Goal: Answer question/provide support: Share knowledge or assist other users

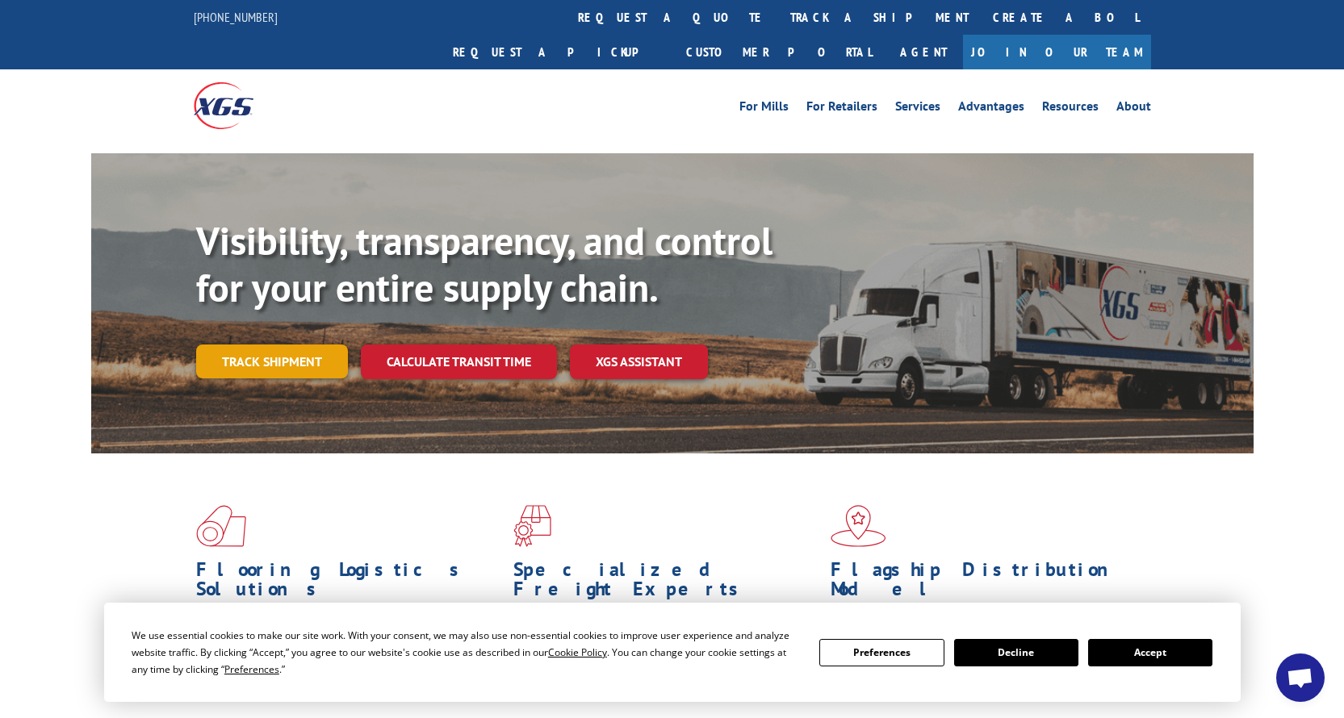
click at [281, 345] on link "Track shipment" at bounding box center [272, 362] width 152 height 34
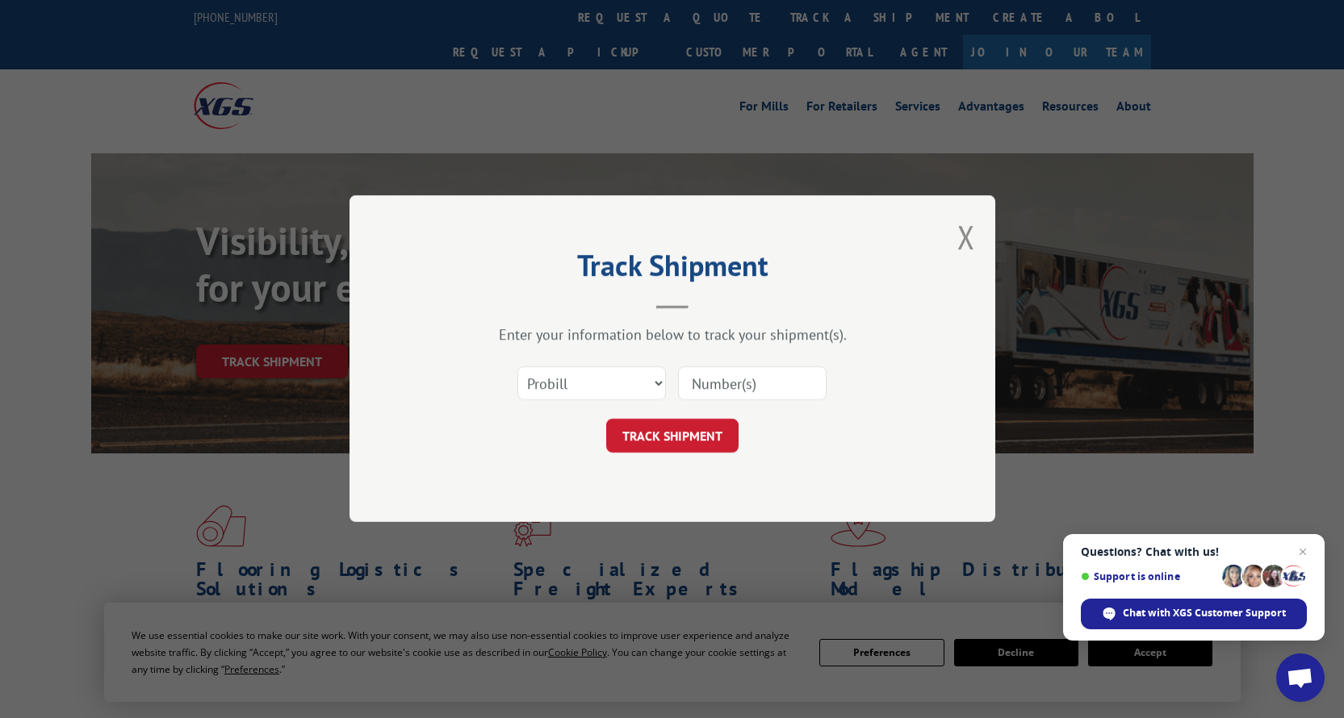
click at [745, 381] on input at bounding box center [752, 384] width 148 height 34
type input "17603836"
click at [684, 435] on button "TRACK SHIPMENT" at bounding box center [672, 437] width 132 height 34
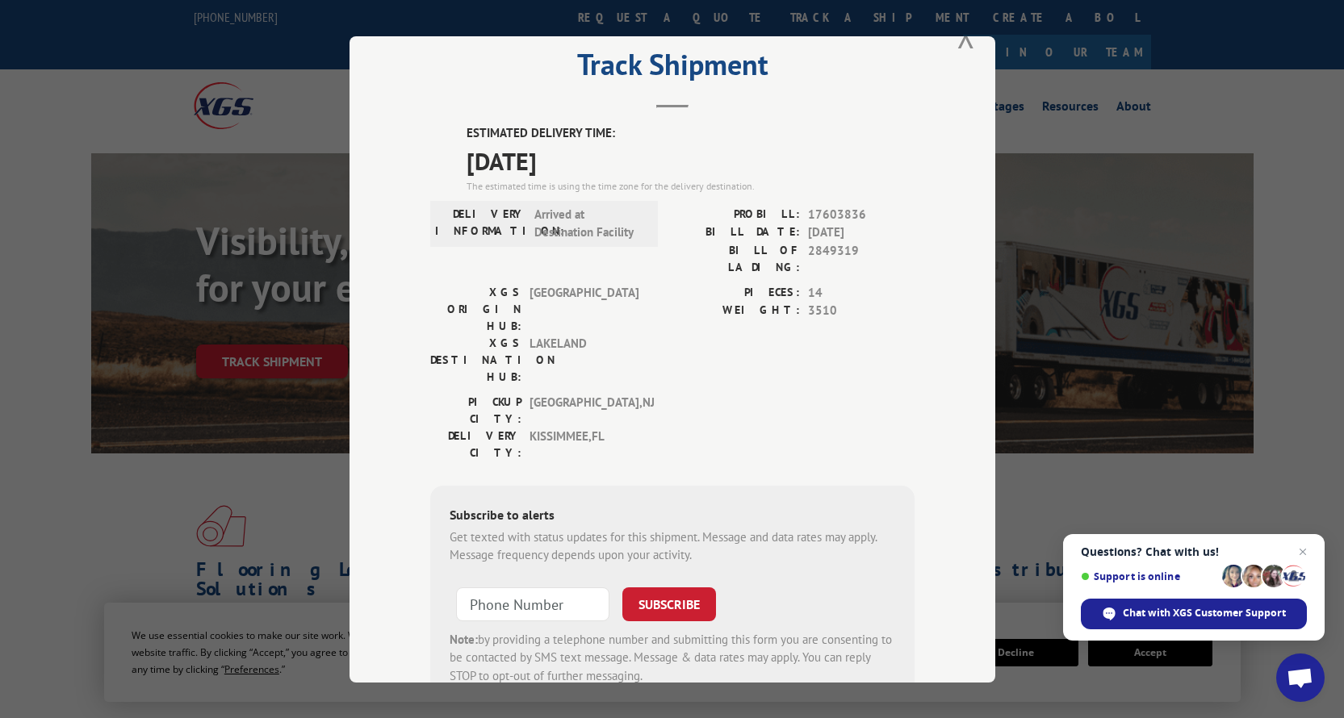
scroll to position [34, 0]
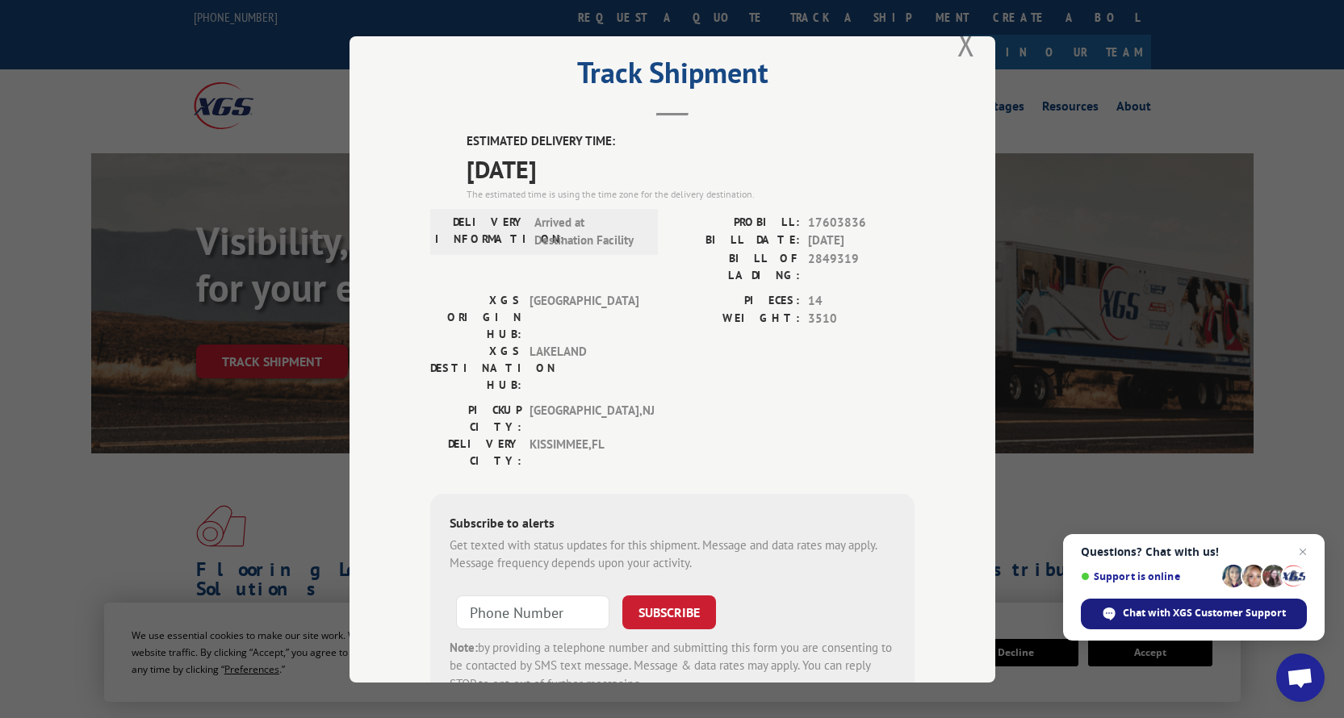
click at [1173, 606] on div "Chat with XGS Customer Support" at bounding box center [1194, 614] width 226 height 31
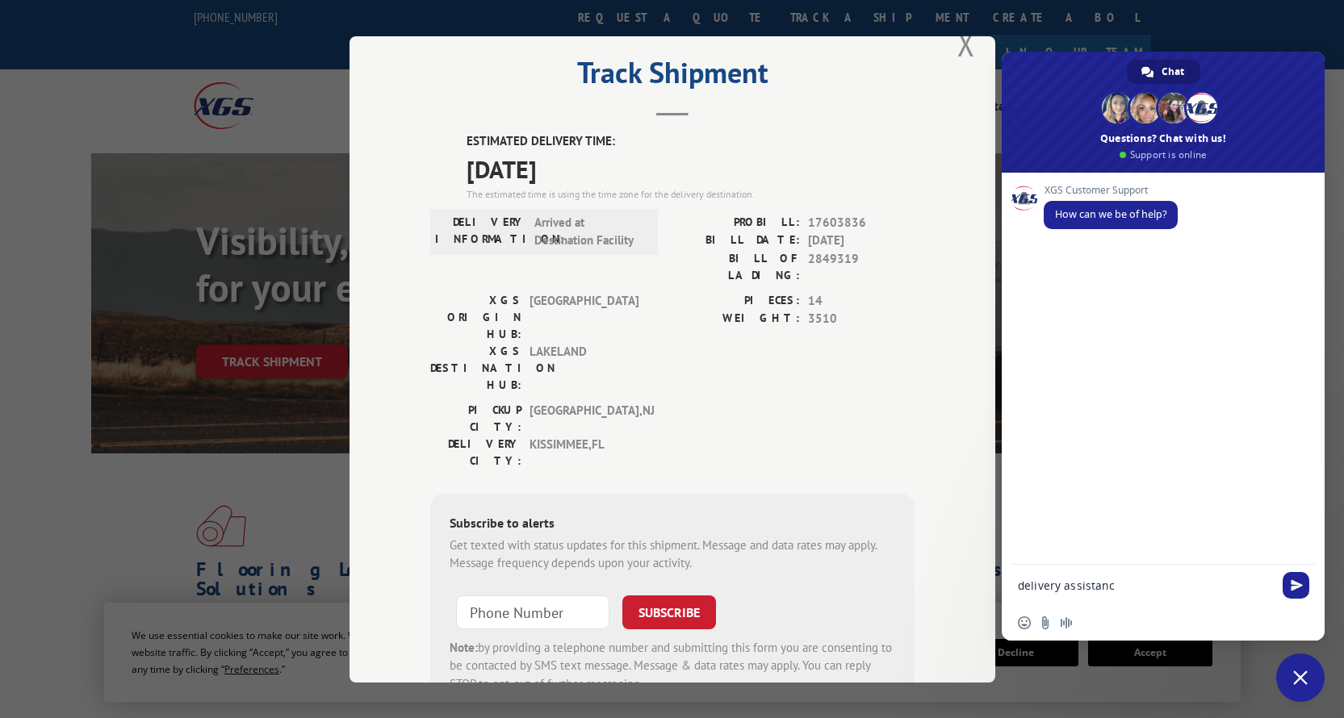
type textarea "delivery assistance"
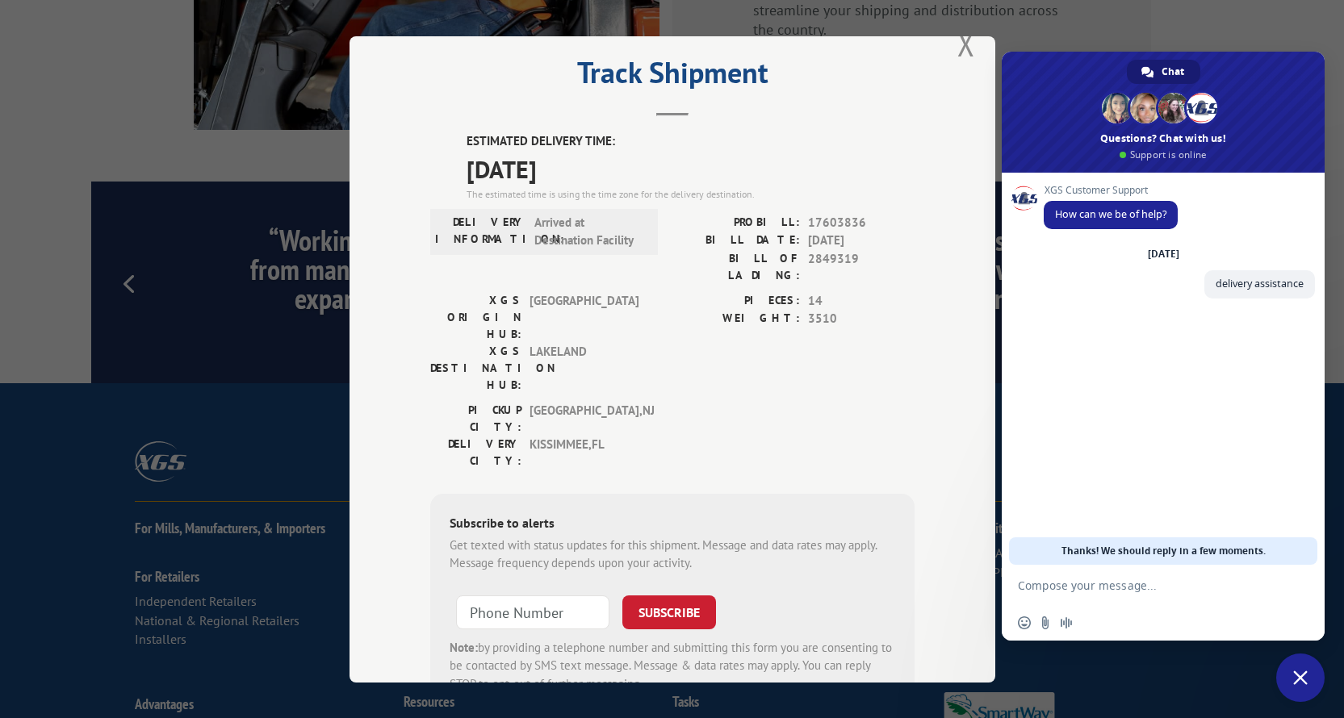
scroll to position [2435, 0]
click at [249, 139] on div "Track Shipment ESTIMATED DELIVERY TIME: 09/12/2025 The estimated time is using …" at bounding box center [672, 359] width 1344 height 718
click at [968, 44] on button "Close modal" at bounding box center [966, 43] width 18 height 43
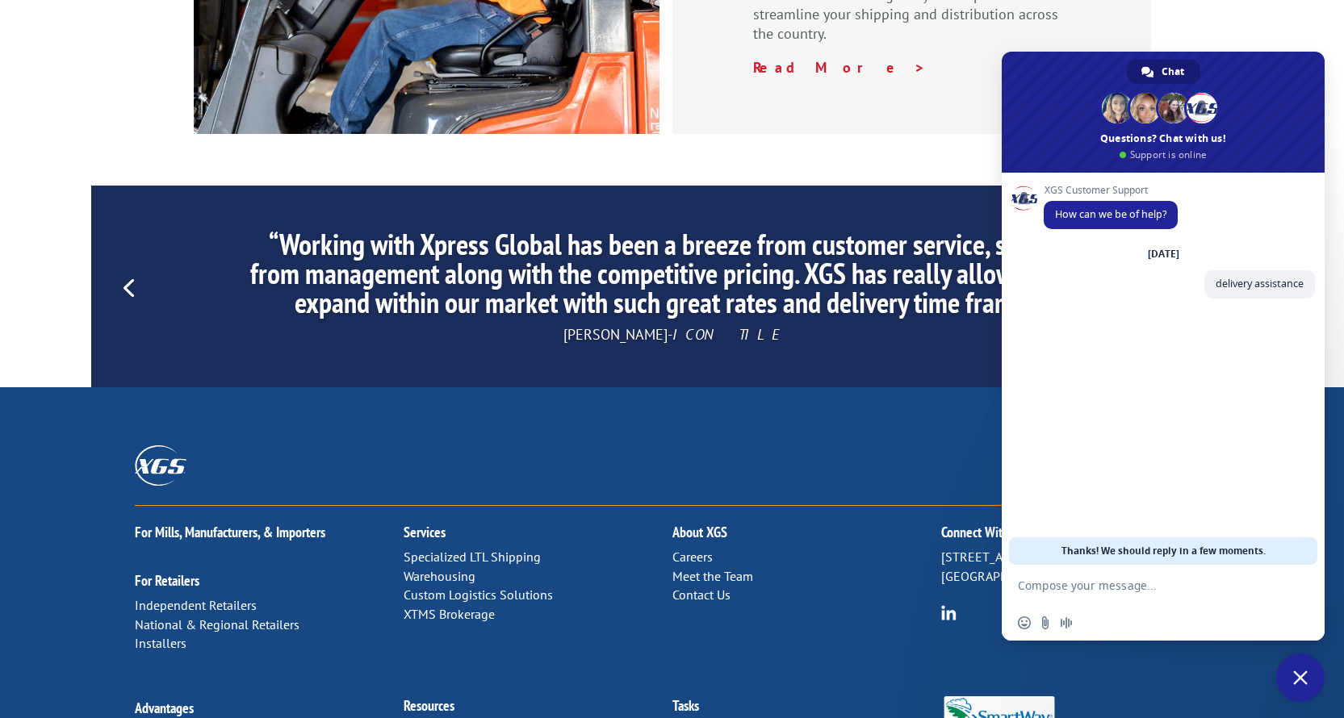
scroll to position [2431, 1]
click at [702, 587] on link "Contact Us" at bounding box center [701, 595] width 58 height 16
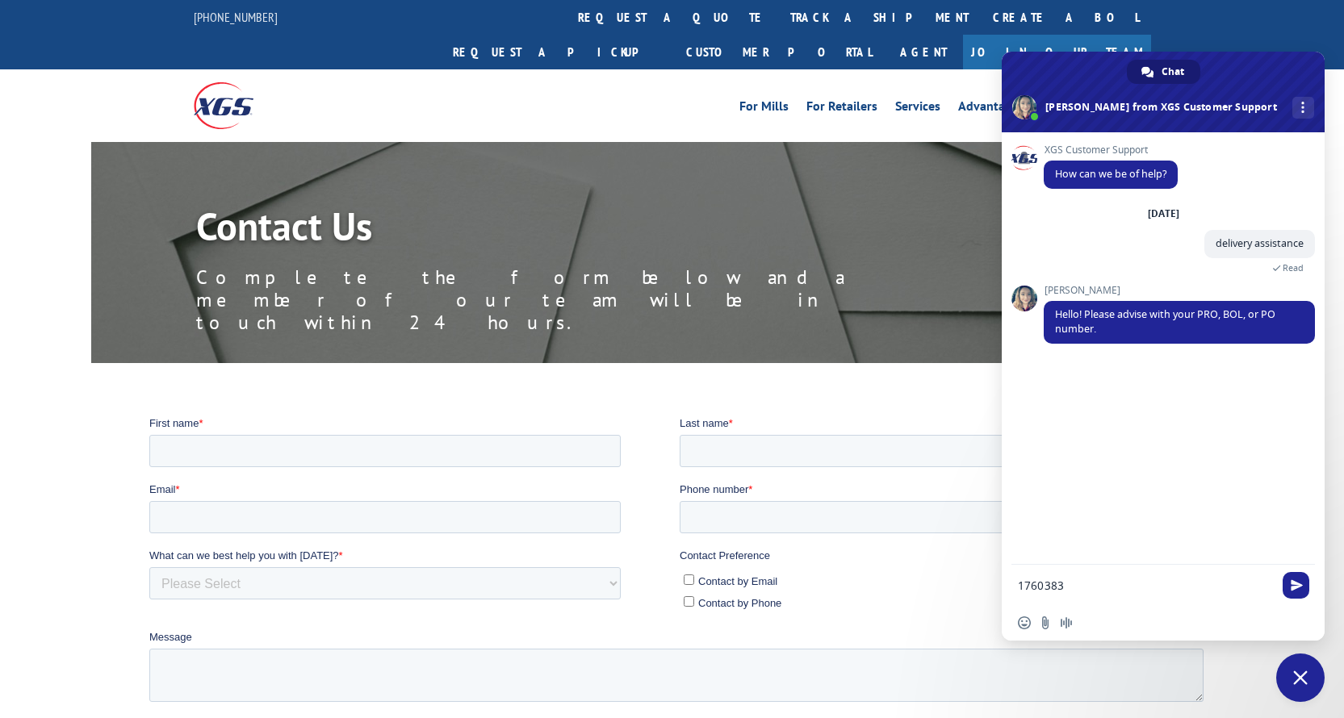
type textarea "17603836"
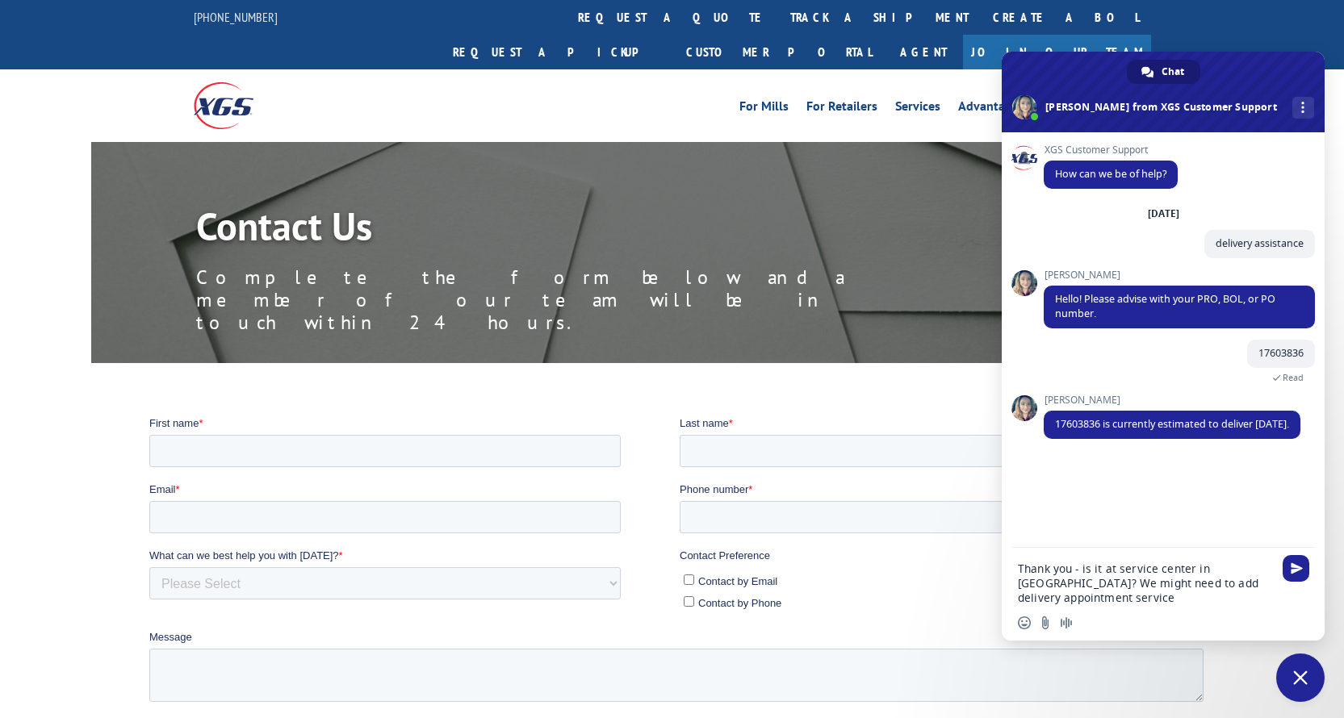
type textarea "Thank you - is it at service center in [GEOGRAPHIC_DATA]? We might need to add …"
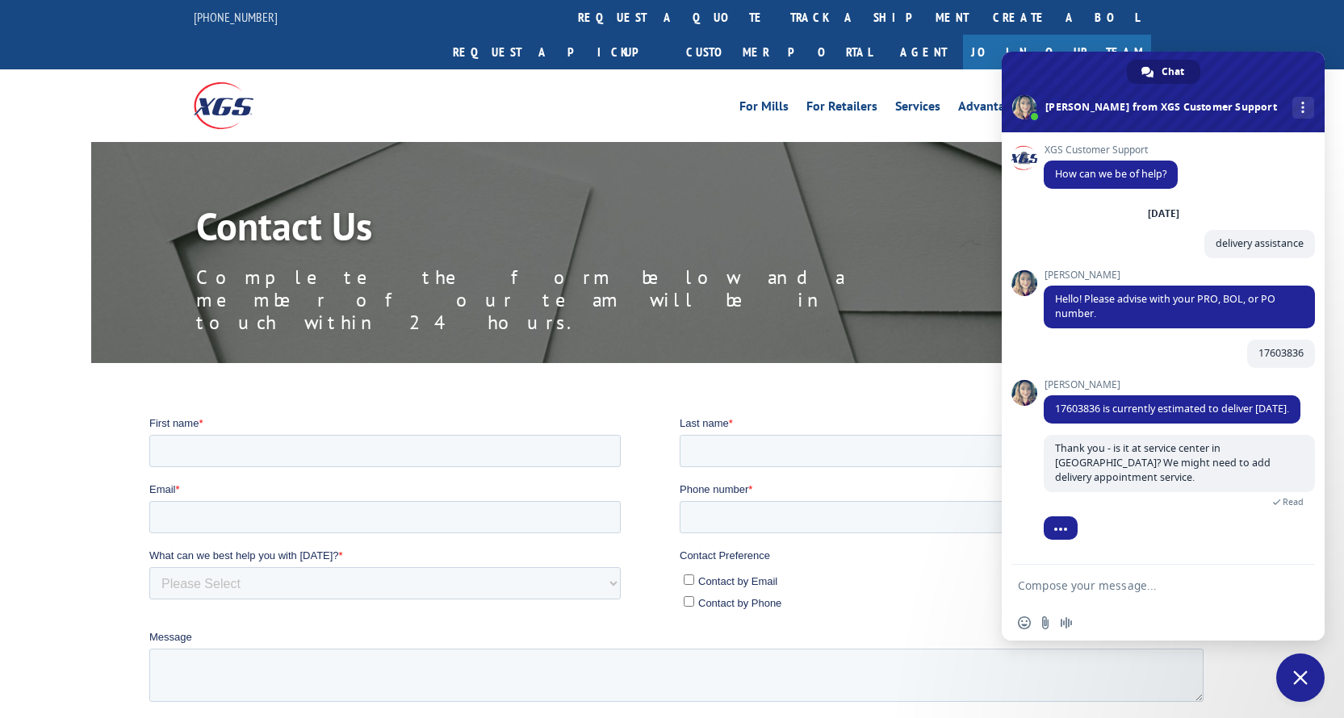
scroll to position [60, 0]
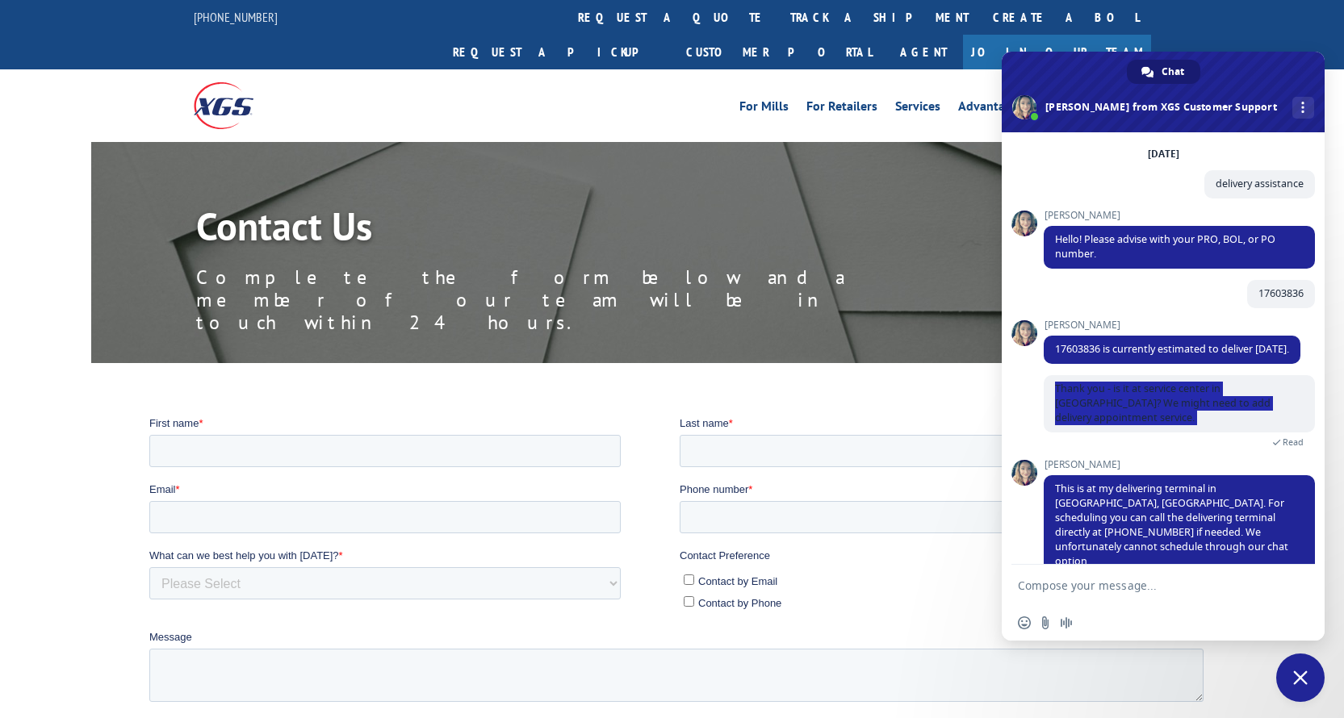
drag, startPoint x: 1010, startPoint y: 452, endPoint x: 1300, endPoint y: 555, distance: 308.3
click at [1300, 555] on div "XGS Customer Support How can we be of help? [DATE] delivery assistance 4 minute…" at bounding box center [1162, 348] width 323 height 433
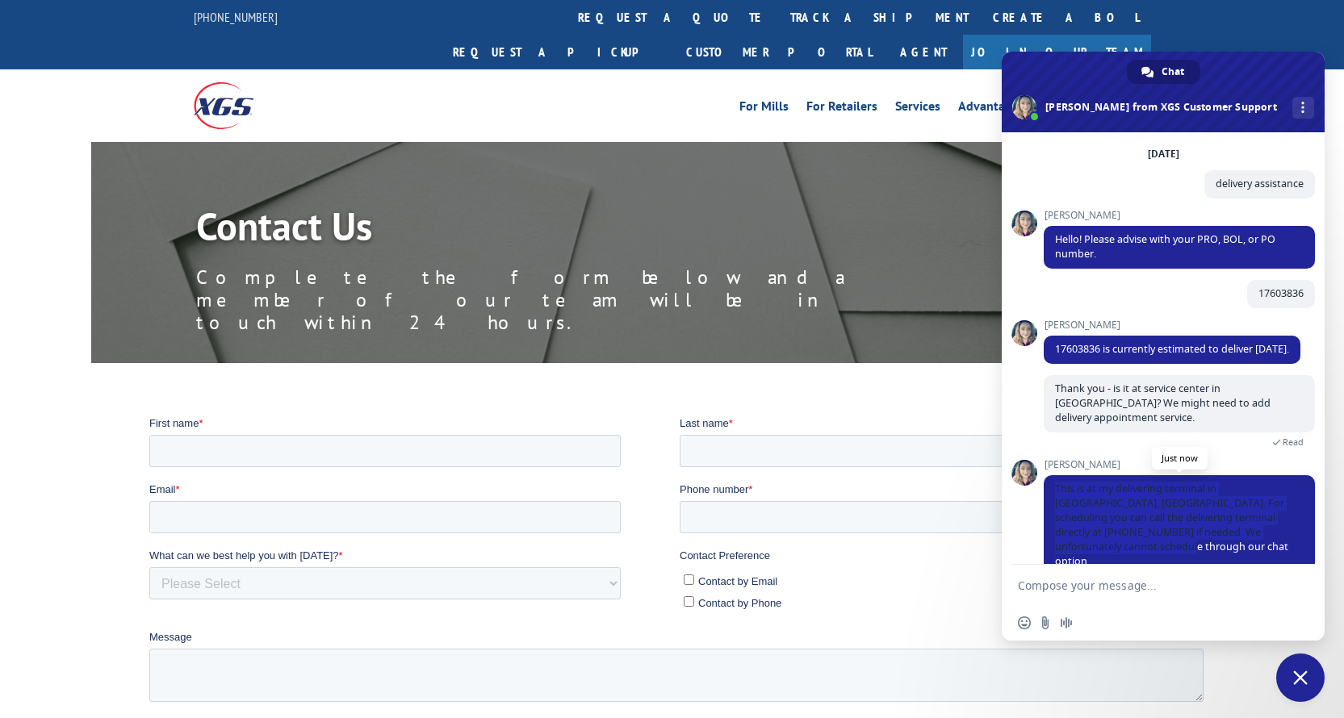
drag, startPoint x: 1048, startPoint y: 480, endPoint x: 1272, endPoint y: 541, distance: 231.8
click at [1272, 541] on span "This is at my delivering terminal in [GEOGRAPHIC_DATA], [GEOGRAPHIC_DATA]. For …" at bounding box center [1178, 525] width 271 height 101
copy span "This is at my delivering terminal in [GEOGRAPHIC_DATA], [GEOGRAPHIC_DATA]. For …"
drag, startPoint x: 154, startPoint y: 90, endPoint x: 1095, endPoint y: 631, distance: 1085.6
click at [1096, 513] on span "This is at my delivering terminal in [GEOGRAPHIC_DATA], [GEOGRAPHIC_DATA]. For …" at bounding box center [1171, 525] width 233 height 86
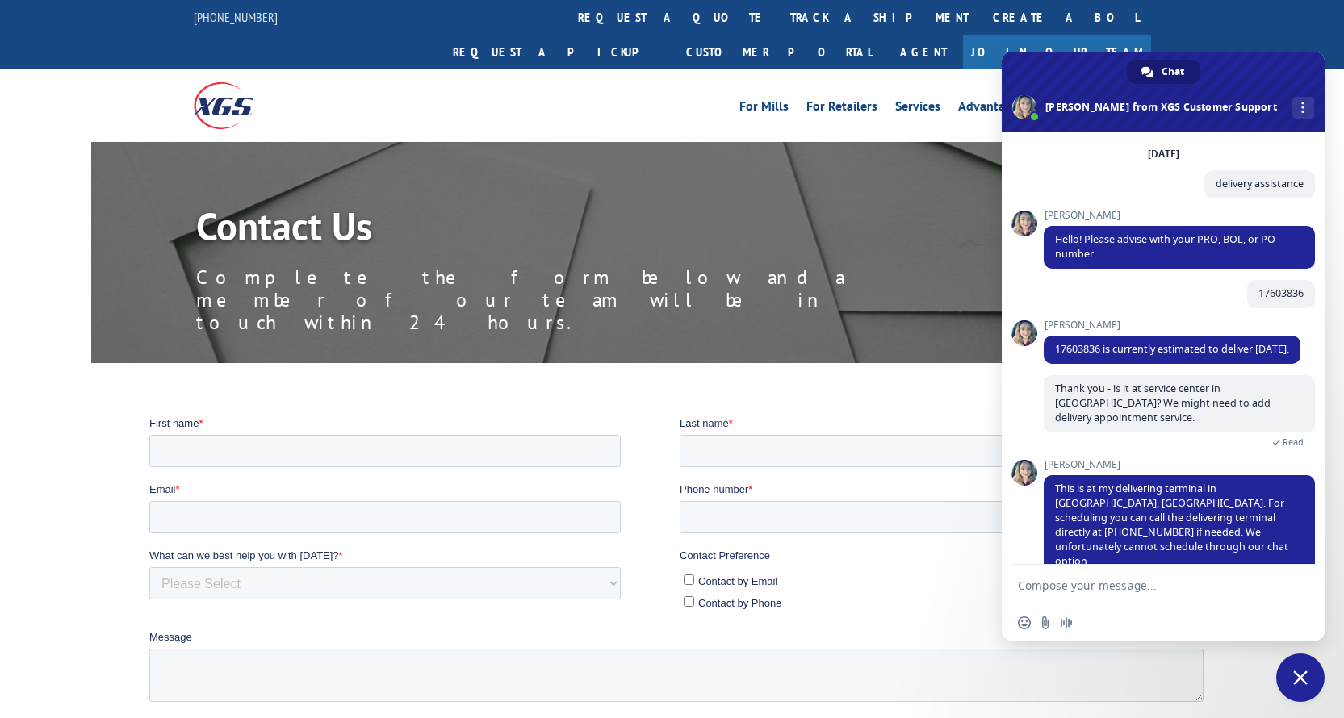
click at [1047, 584] on textarea "Compose your message..." at bounding box center [1145, 586] width 255 height 15
click at [1121, 588] on textarea "Compose your message..." at bounding box center [1145, 586] width 255 height 15
type textarea "OK - thank you!"
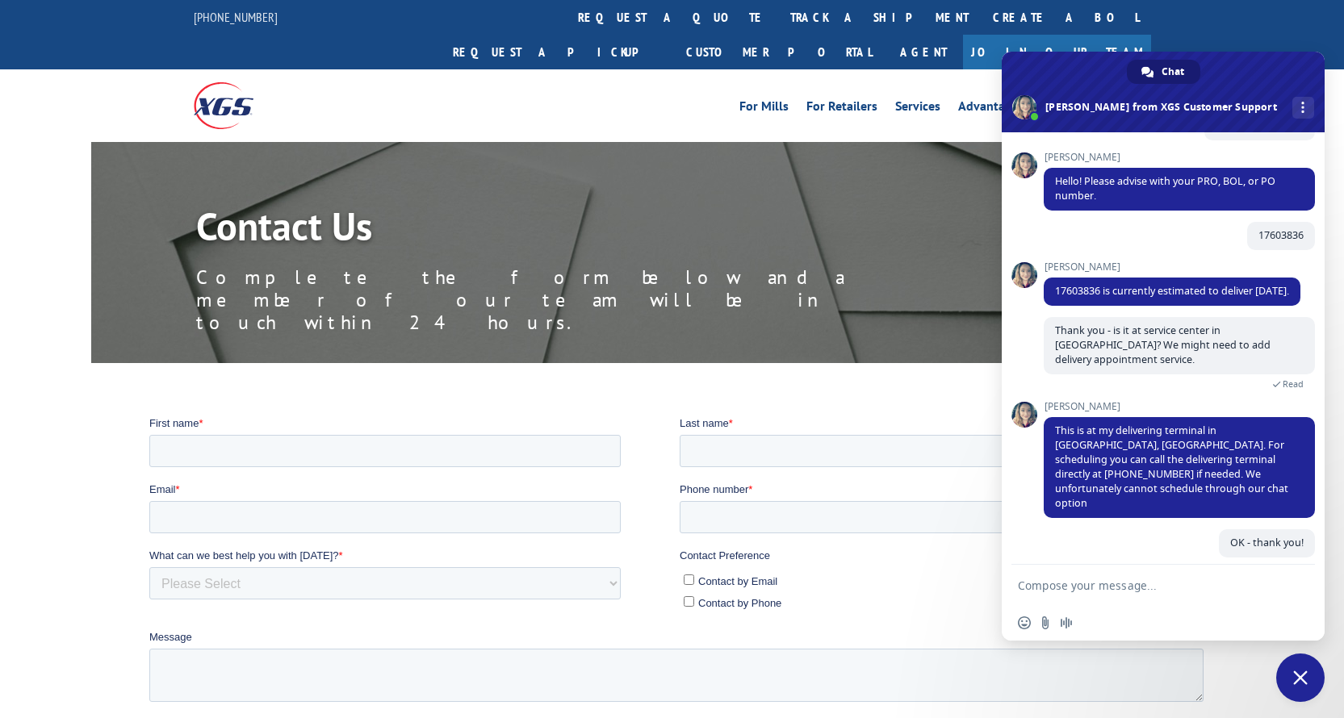
scroll to position [99, 0]
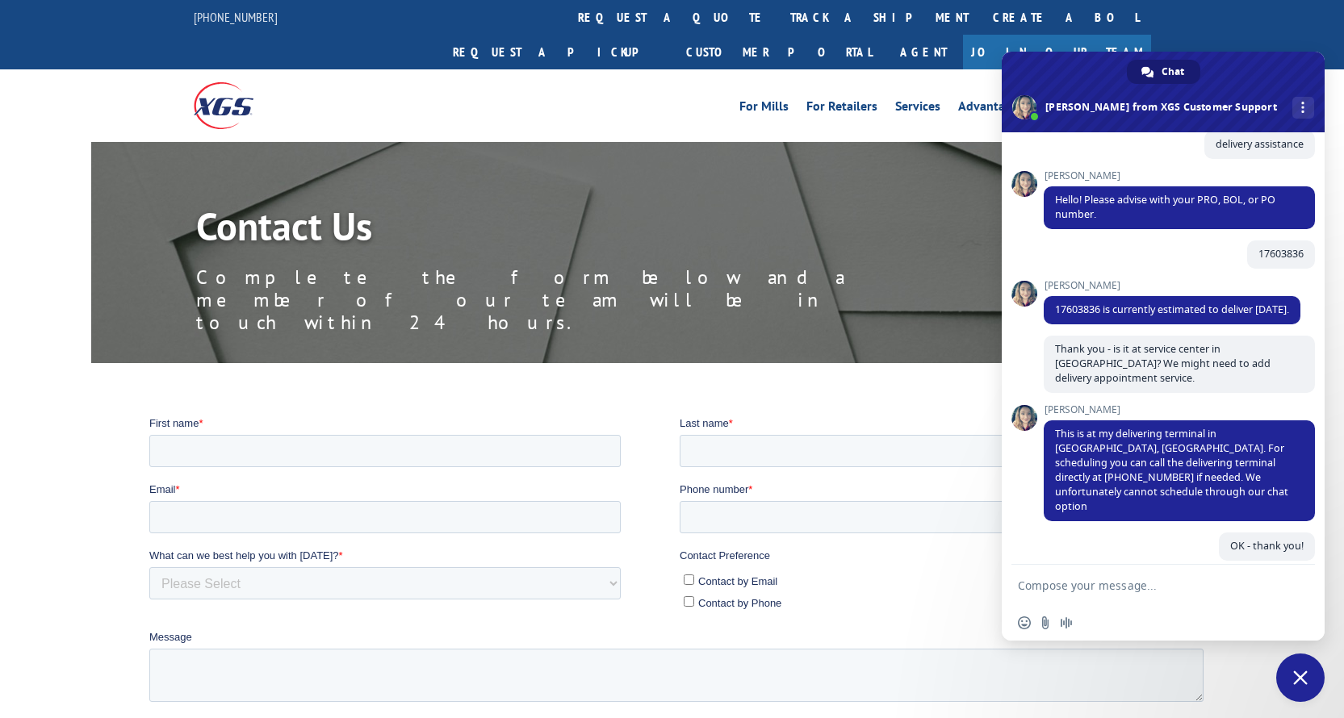
click at [973, 69] on div "For Mills For Retailers Services Advantages Resources About For Mills For Retai…" at bounding box center [672, 105] width 957 height 72
click at [1298, 677] on span "Close chat" at bounding box center [1300, 678] width 15 height 15
